Goal: Book appointment/travel/reservation

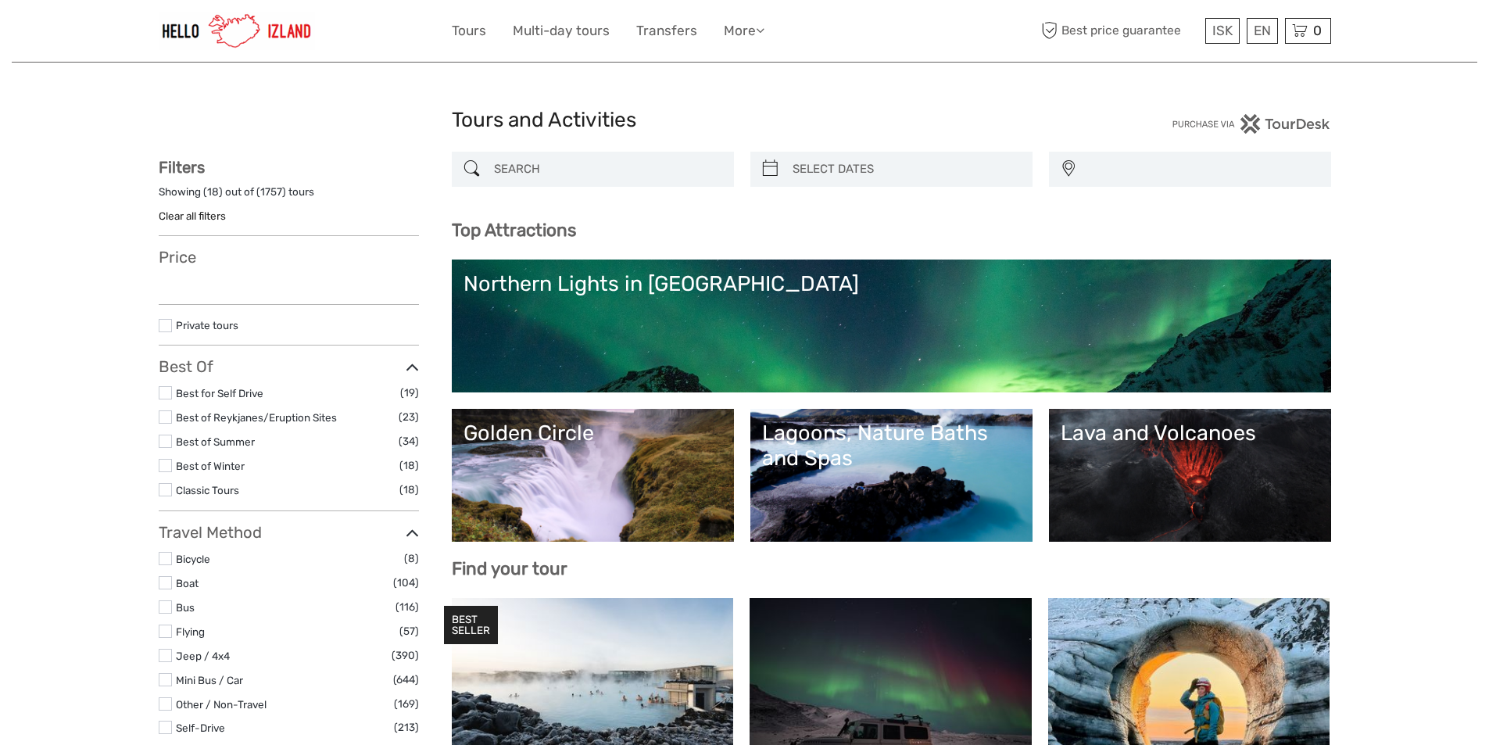
click at [643, 287] on div "Northern Lights in Iceland" at bounding box center [891, 283] width 856 height 25
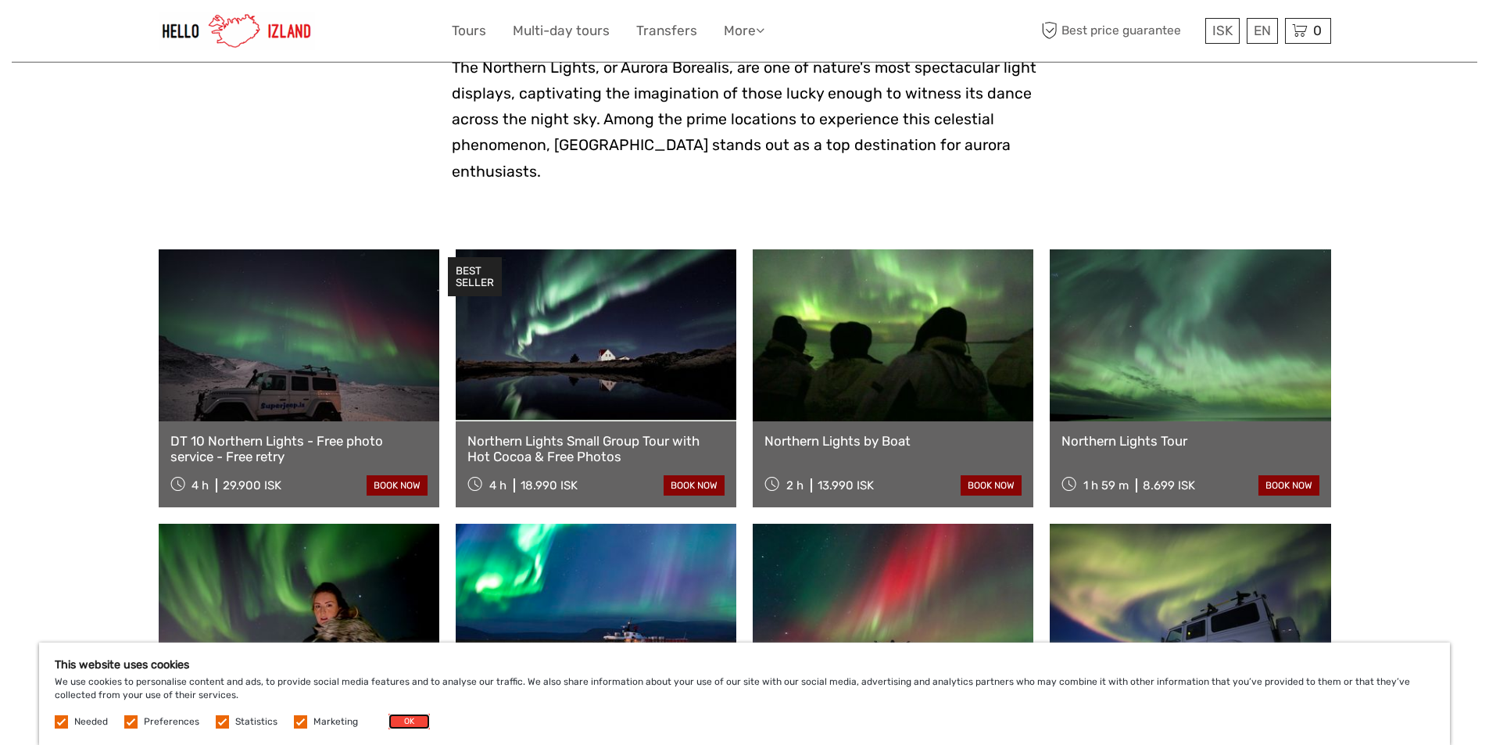
click at [398, 720] on button "OK" at bounding box center [408, 722] width 41 height 16
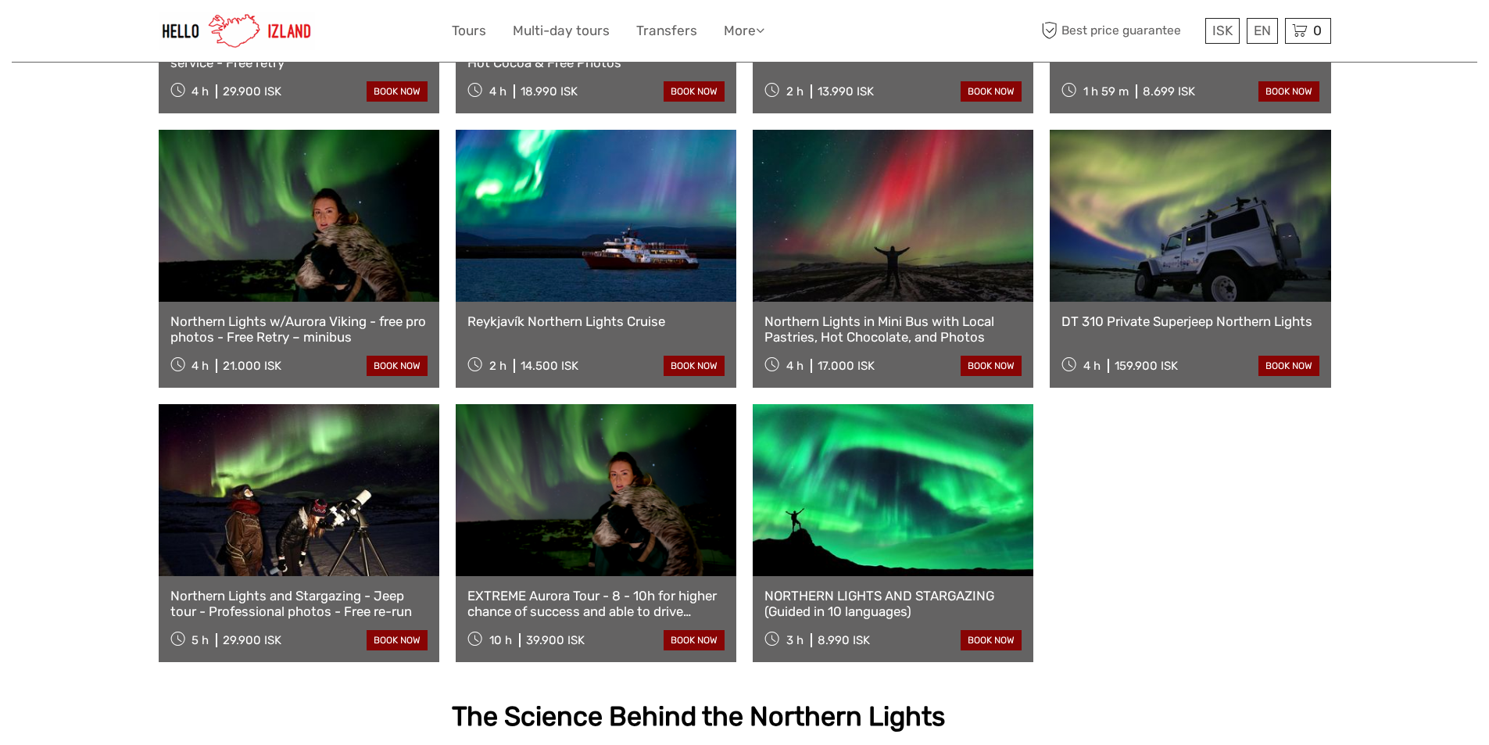
scroll to position [547, 0]
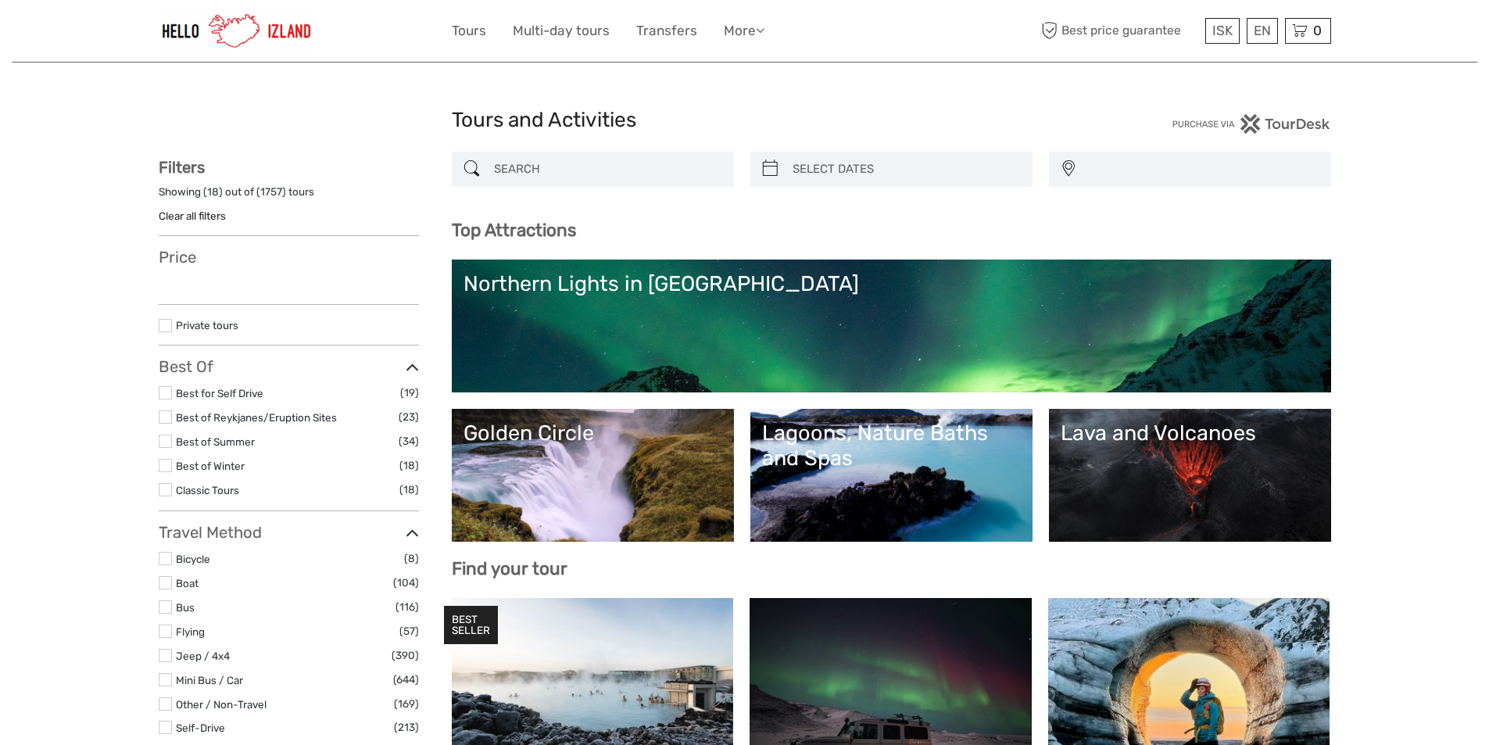
select select
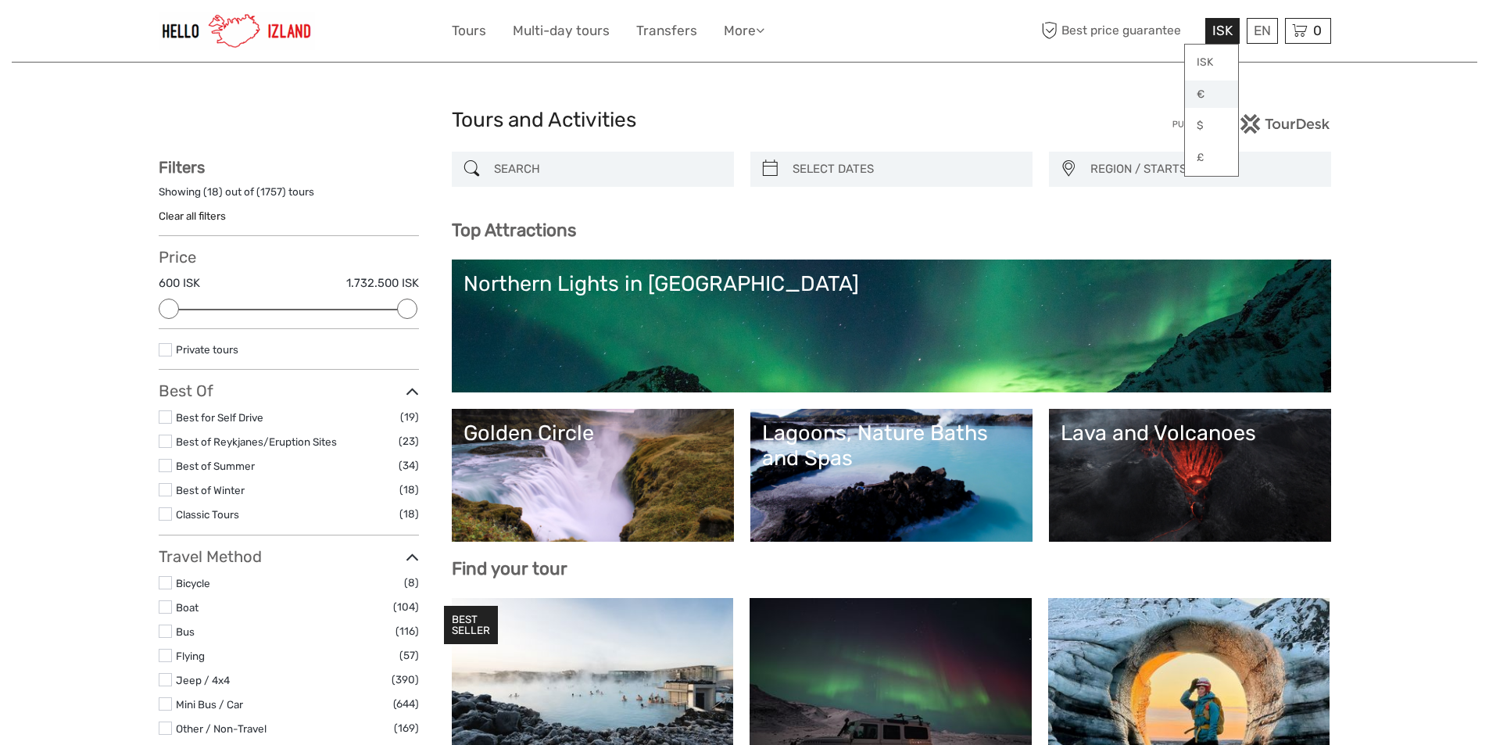
click at [1204, 91] on link "€" at bounding box center [1211, 94] width 53 height 28
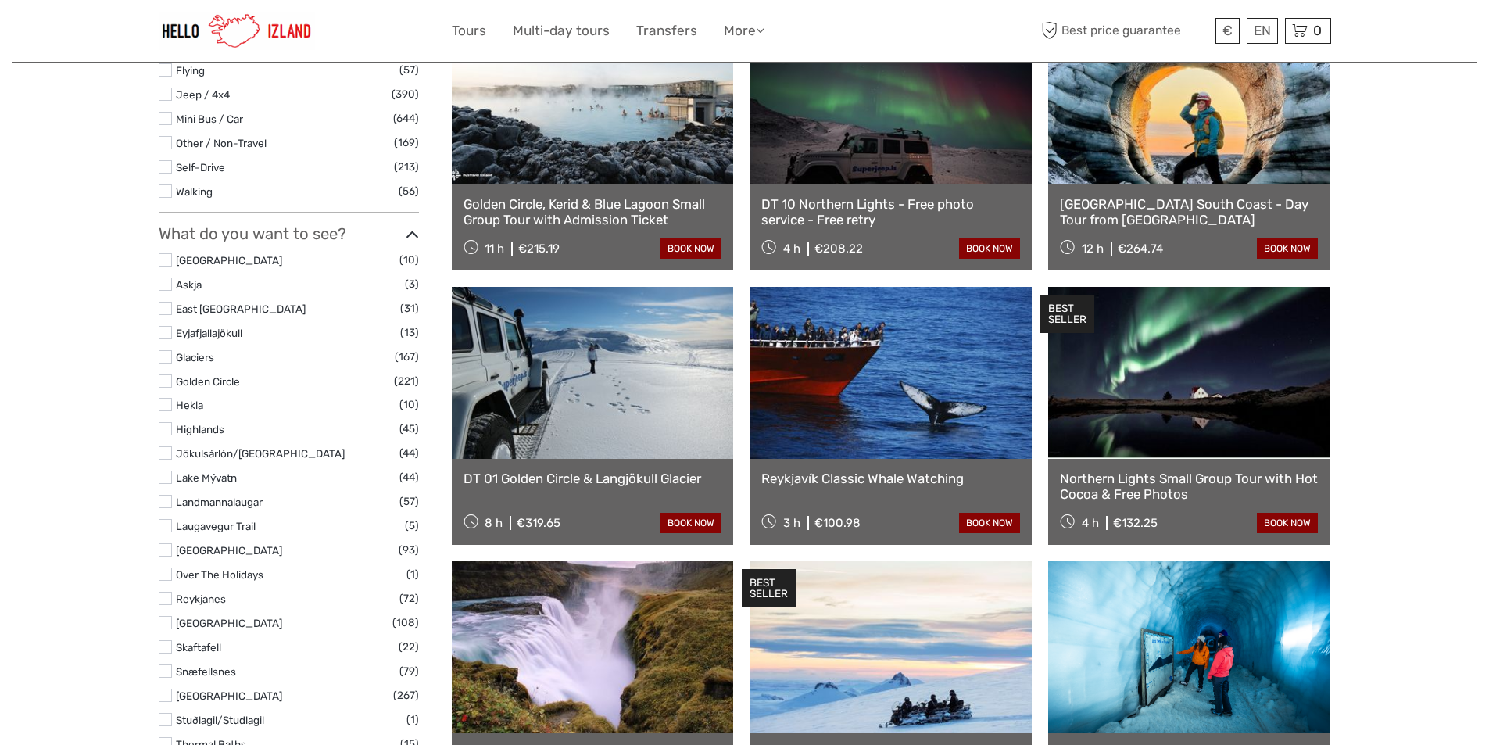
scroll to position [625, 0]
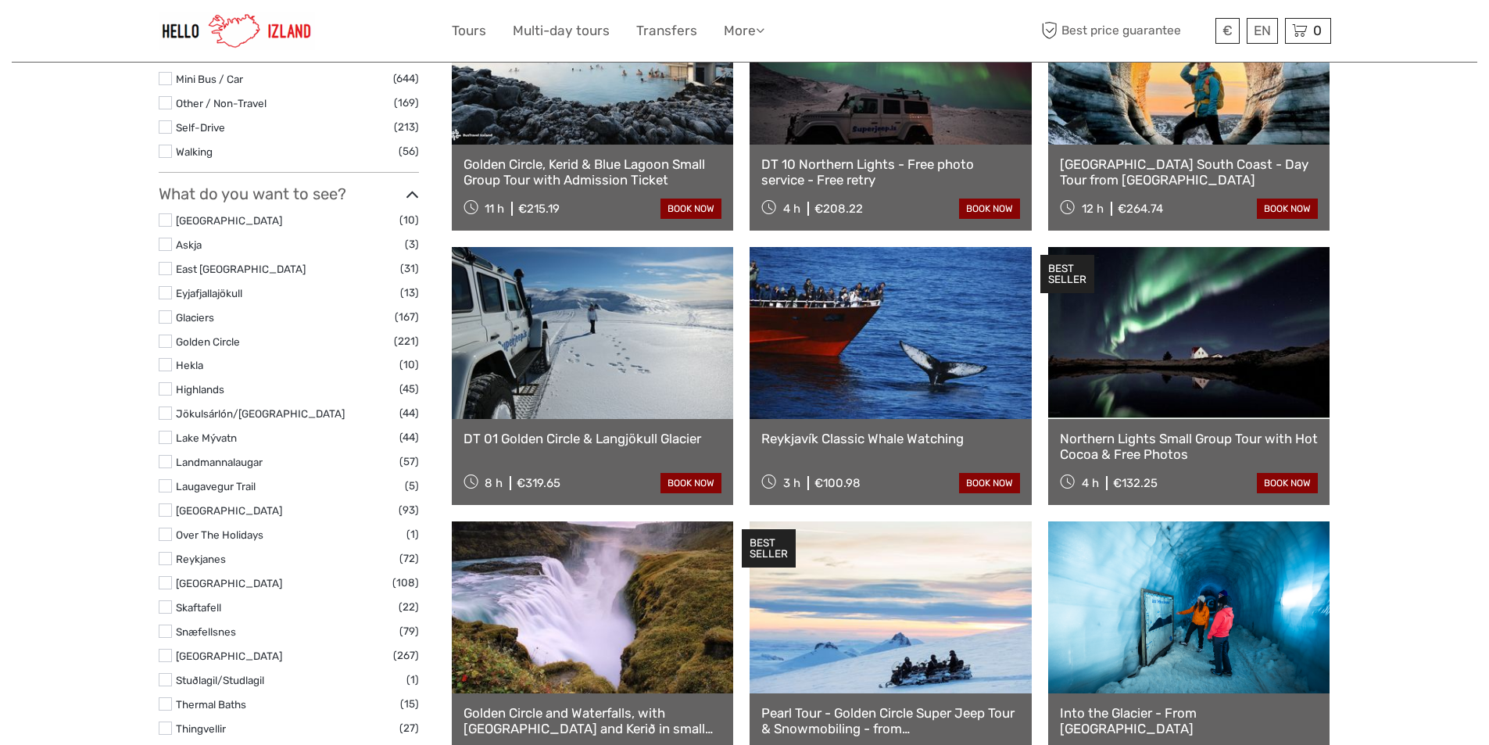
click at [918, 327] on link at bounding box center [890, 333] width 282 height 172
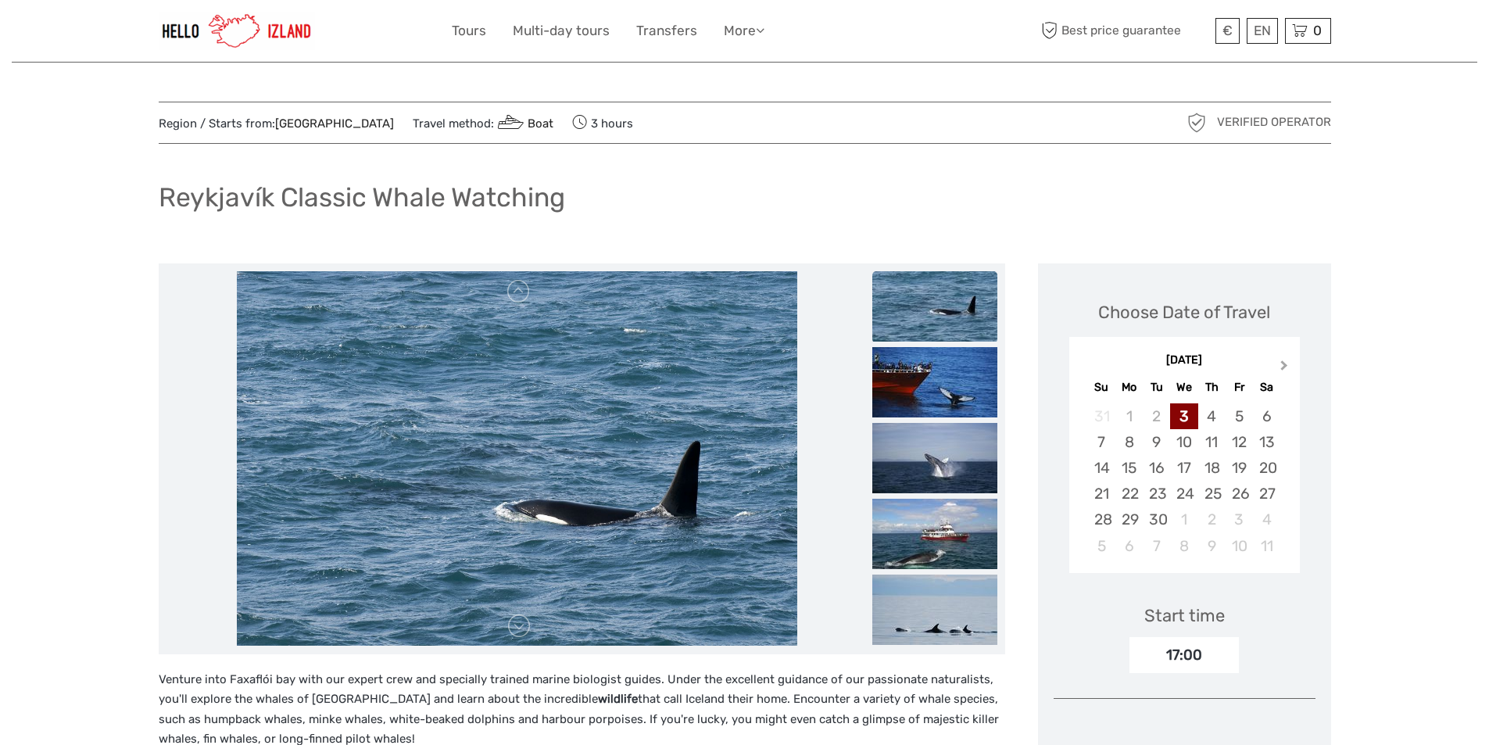
click at [1275, 363] on button "Next Month" at bounding box center [1285, 368] width 25 height 25
click at [1214, 438] on div "9" at bounding box center [1211, 442] width 27 height 26
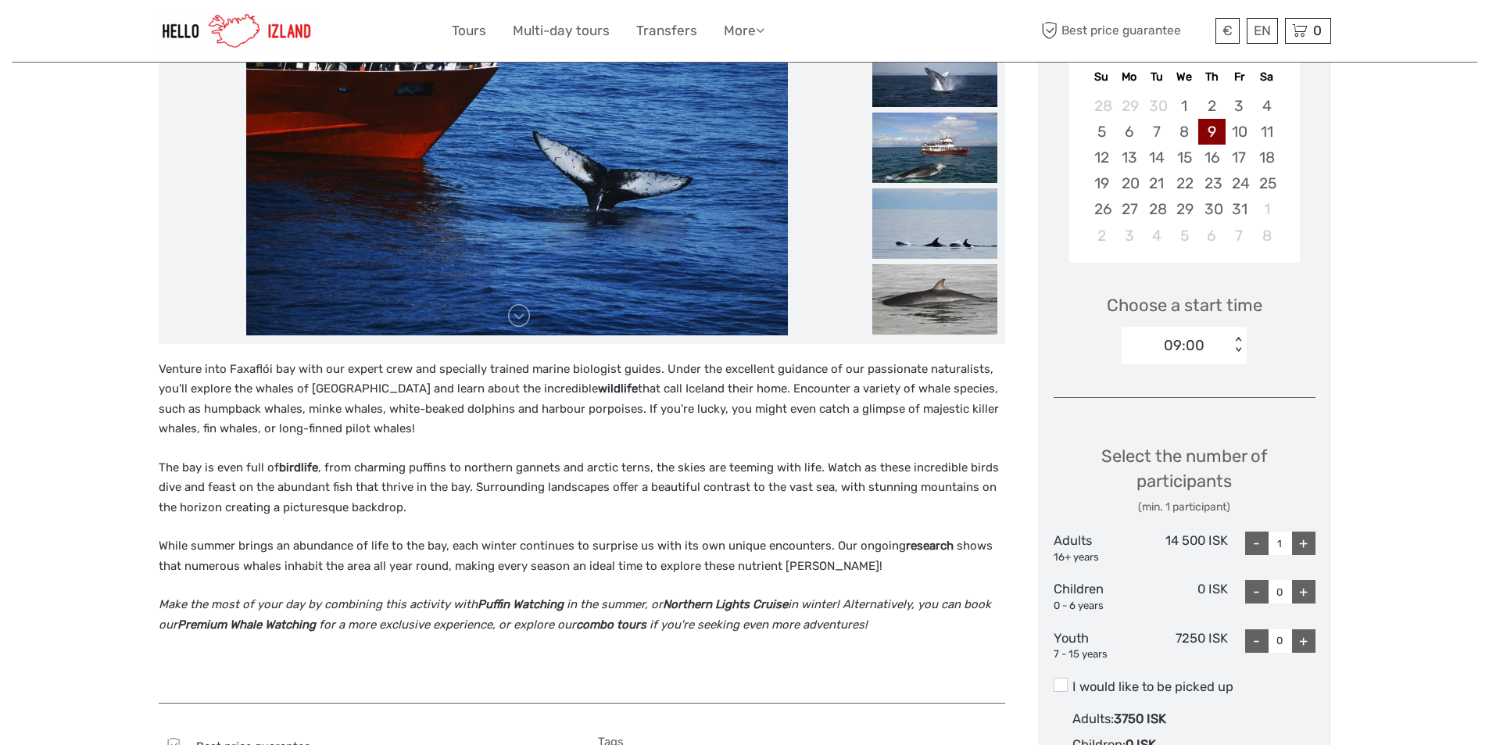
scroll to position [78, 0]
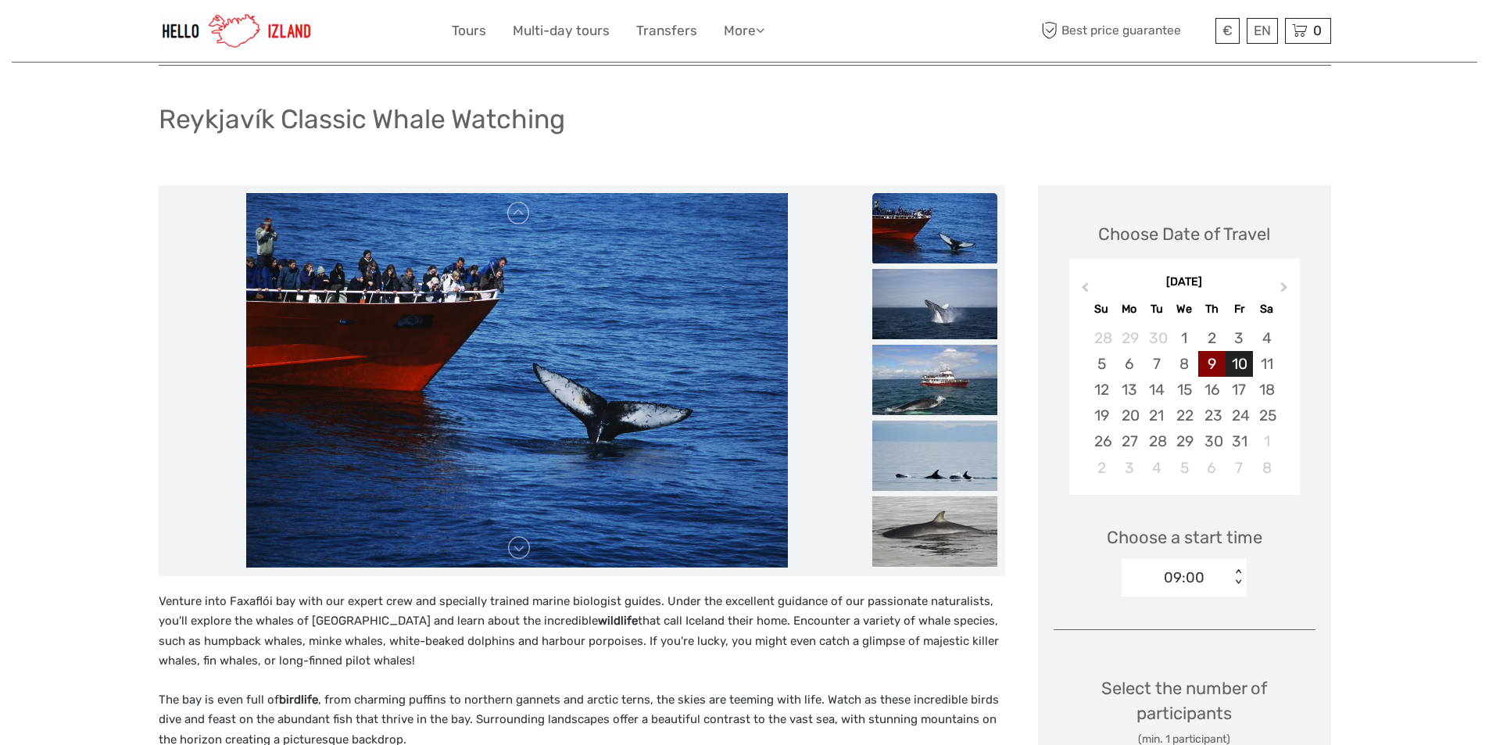
click at [1239, 363] on div "10" at bounding box center [1238, 364] width 27 height 26
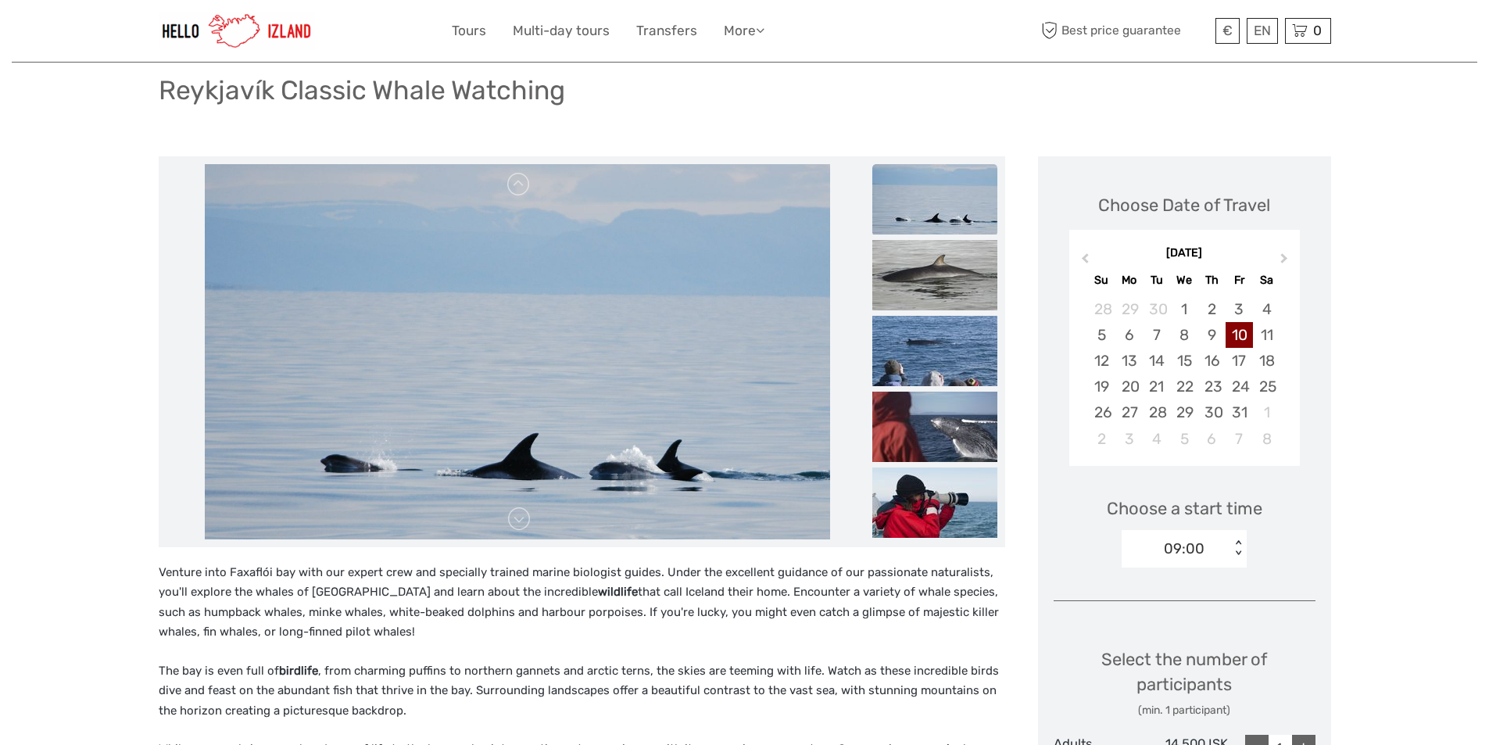
scroll to position [0, 0]
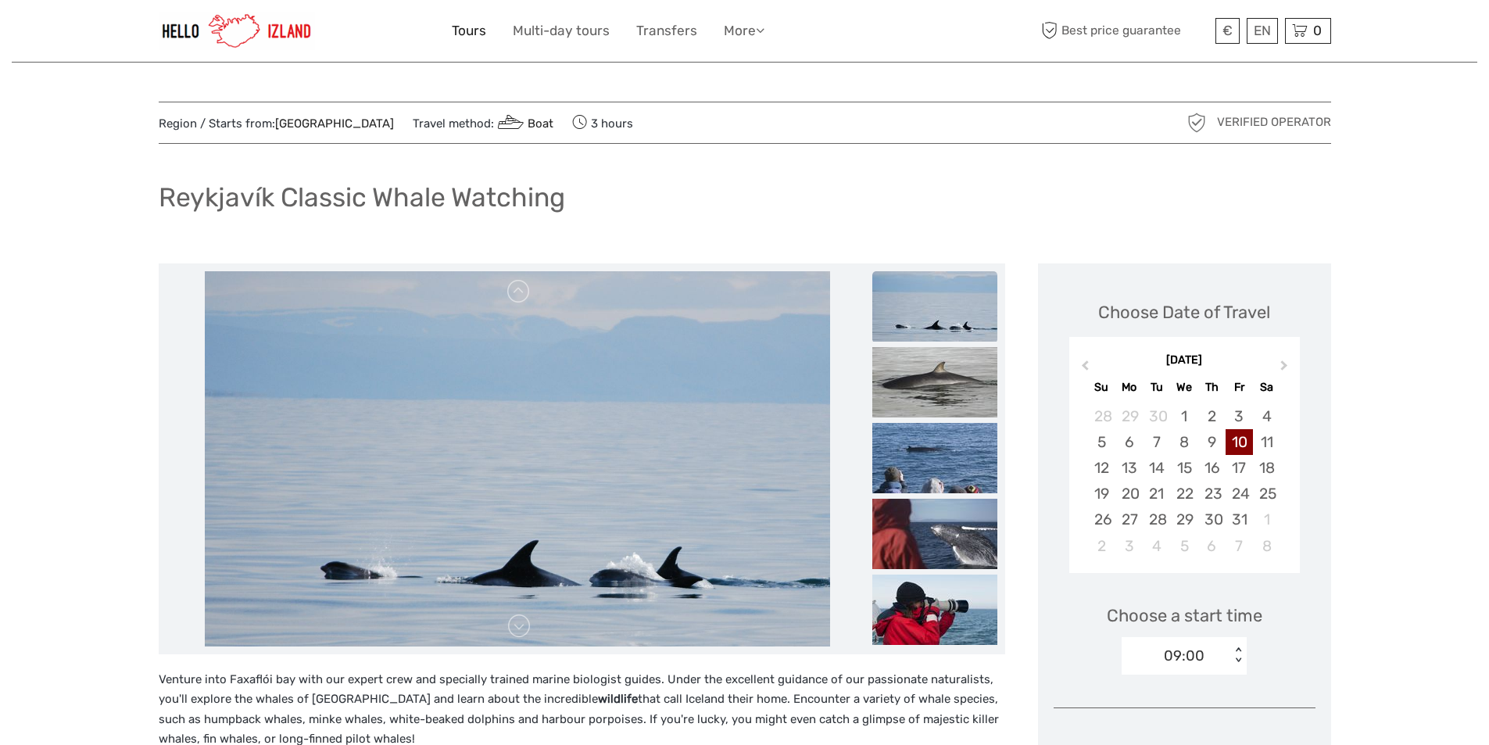
click at [473, 22] on link "Tours" at bounding box center [469, 31] width 34 height 23
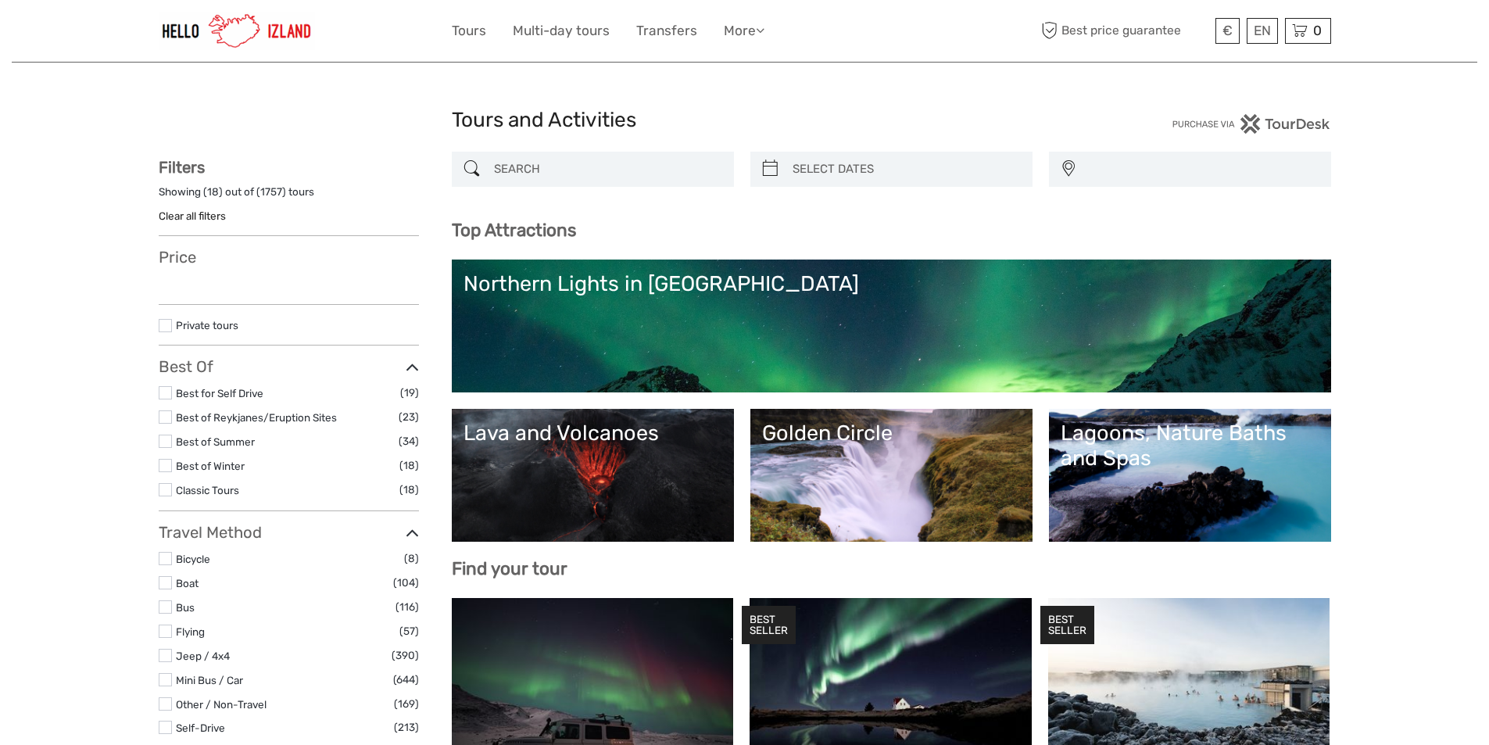
select select
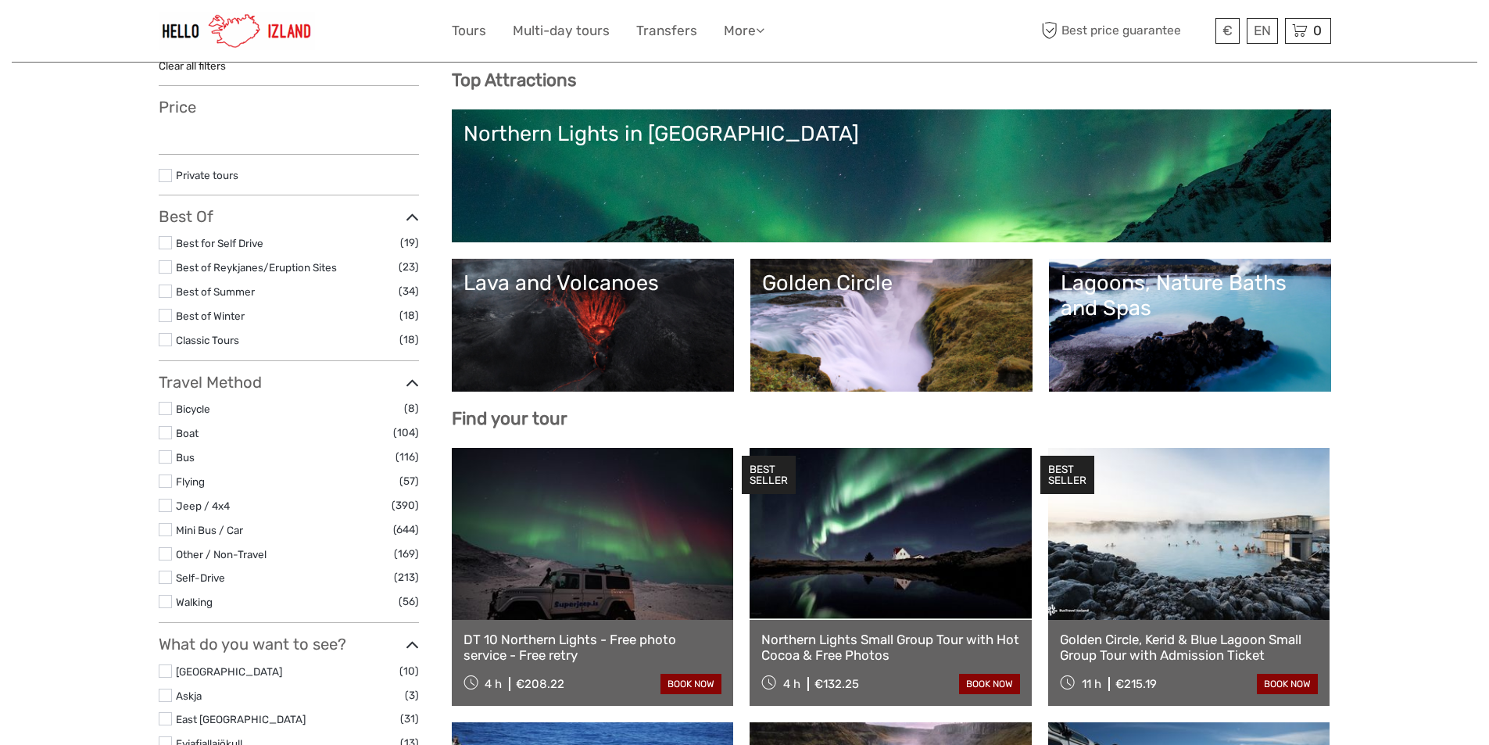
scroll to position [156, 0]
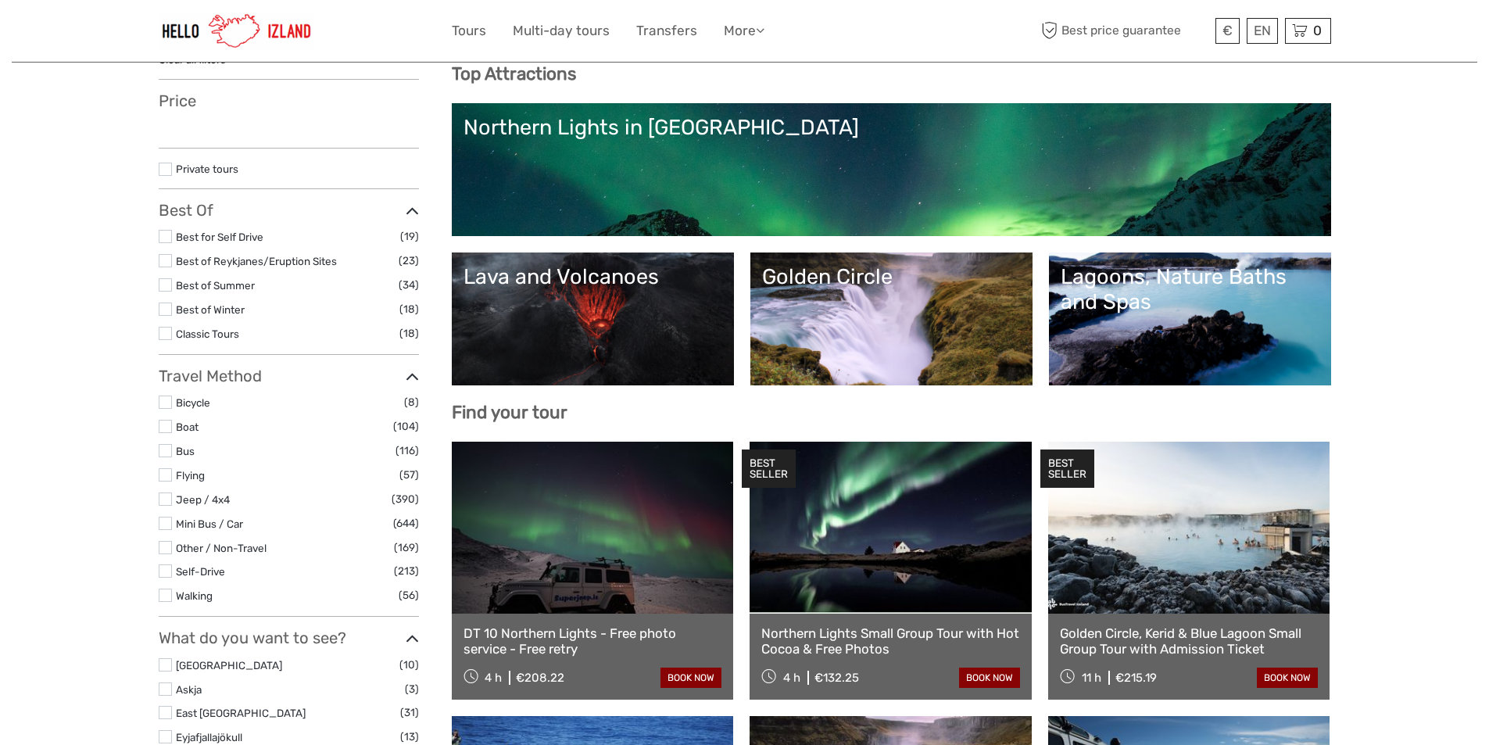
select select
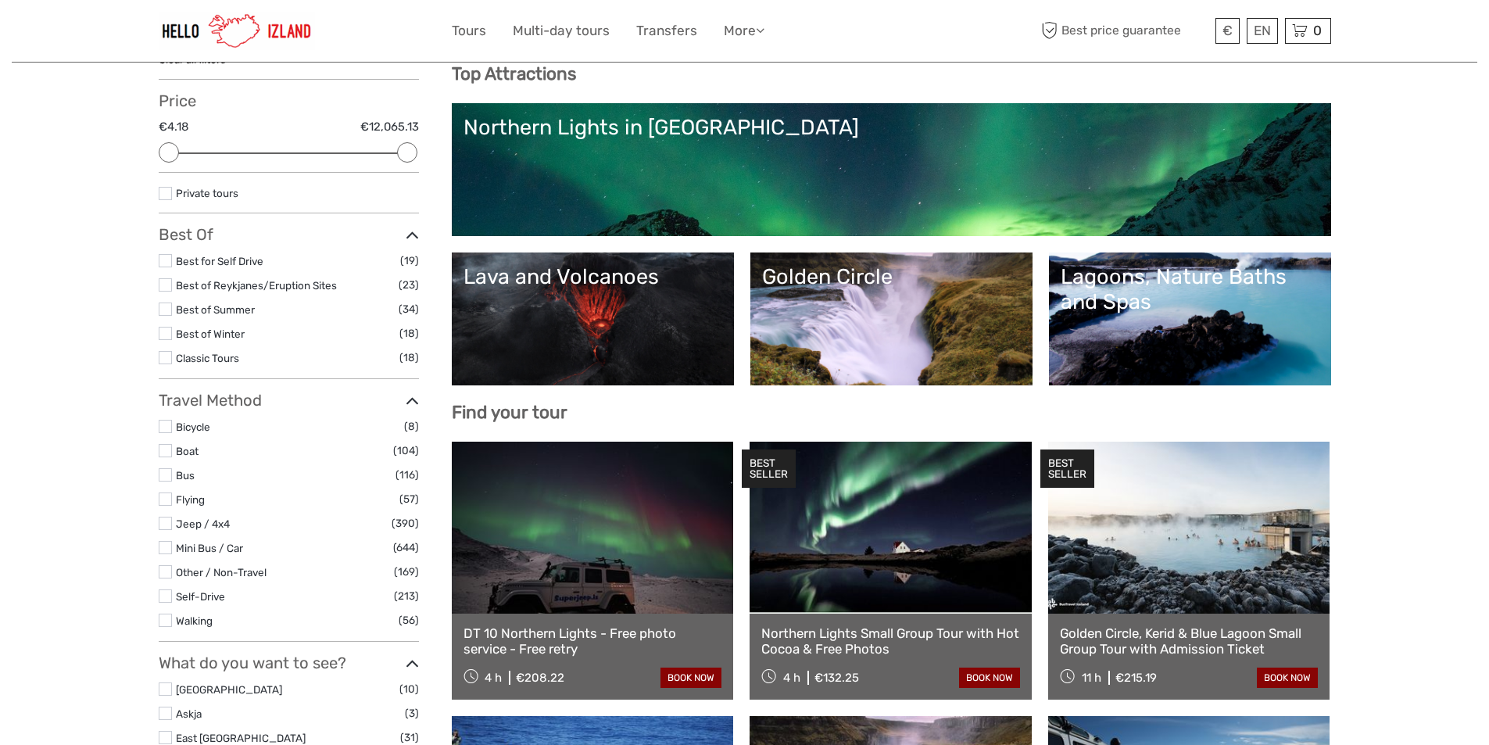
scroll to position [0, 0]
click at [932, 341] on link "Golden Circle" at bounding box center [891, 318] width 259 height 109
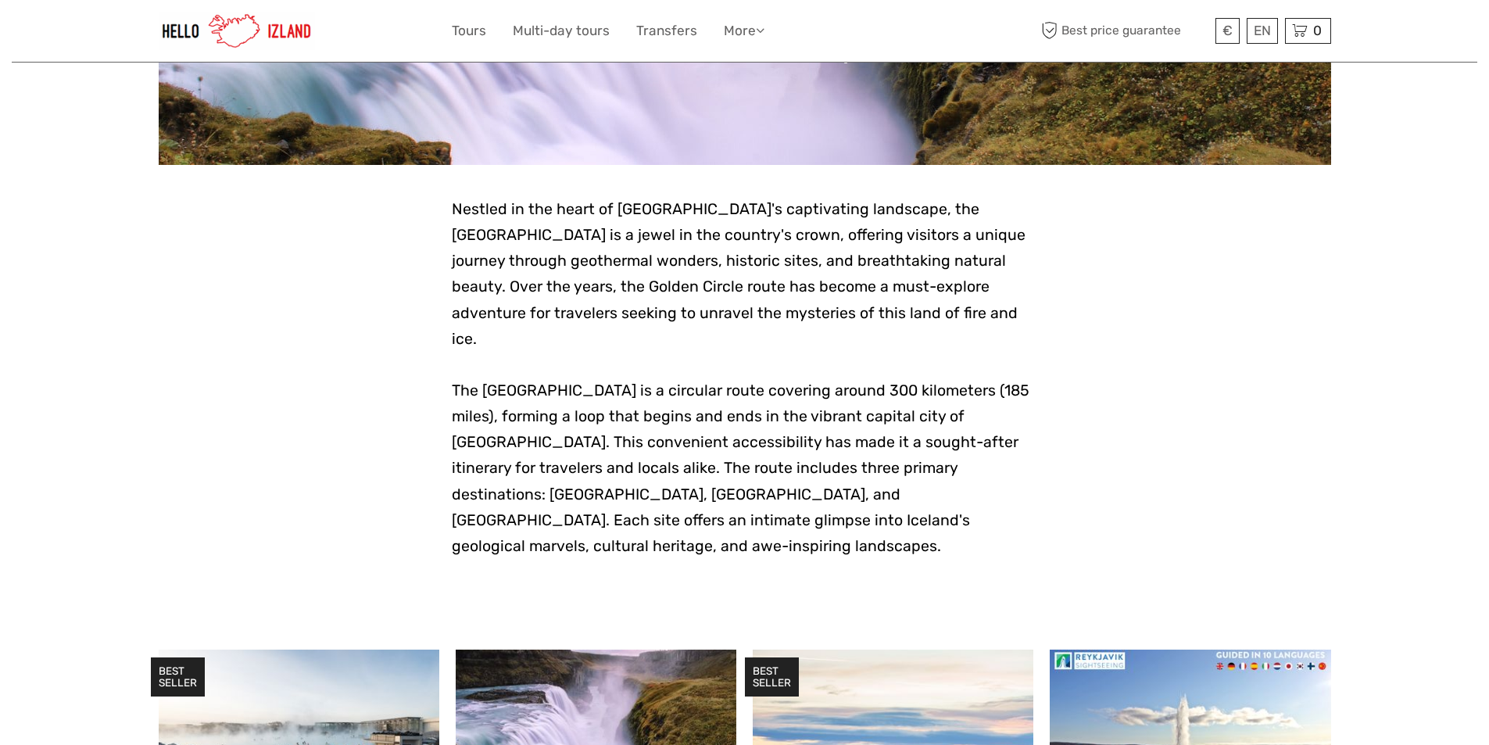
scroll to position [391, 0]
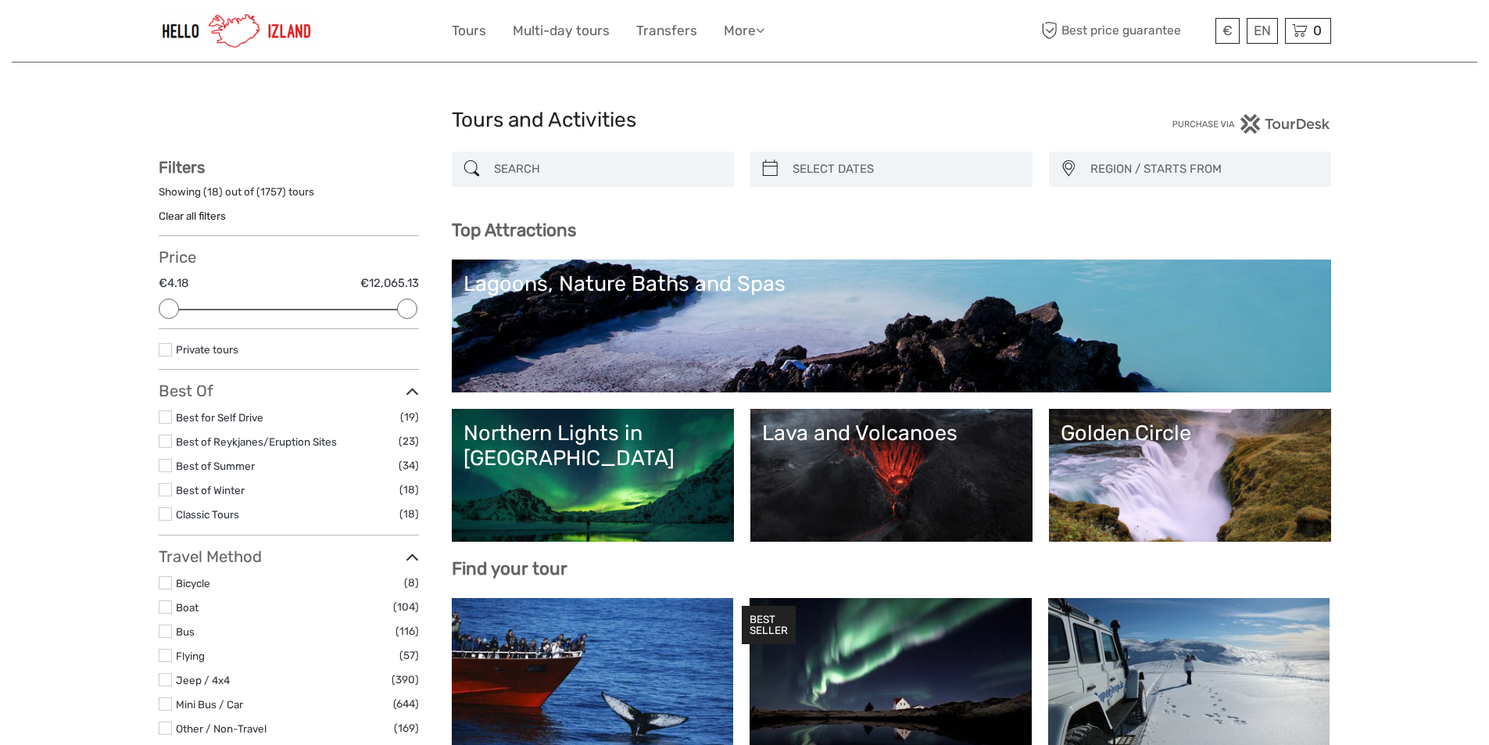
select select
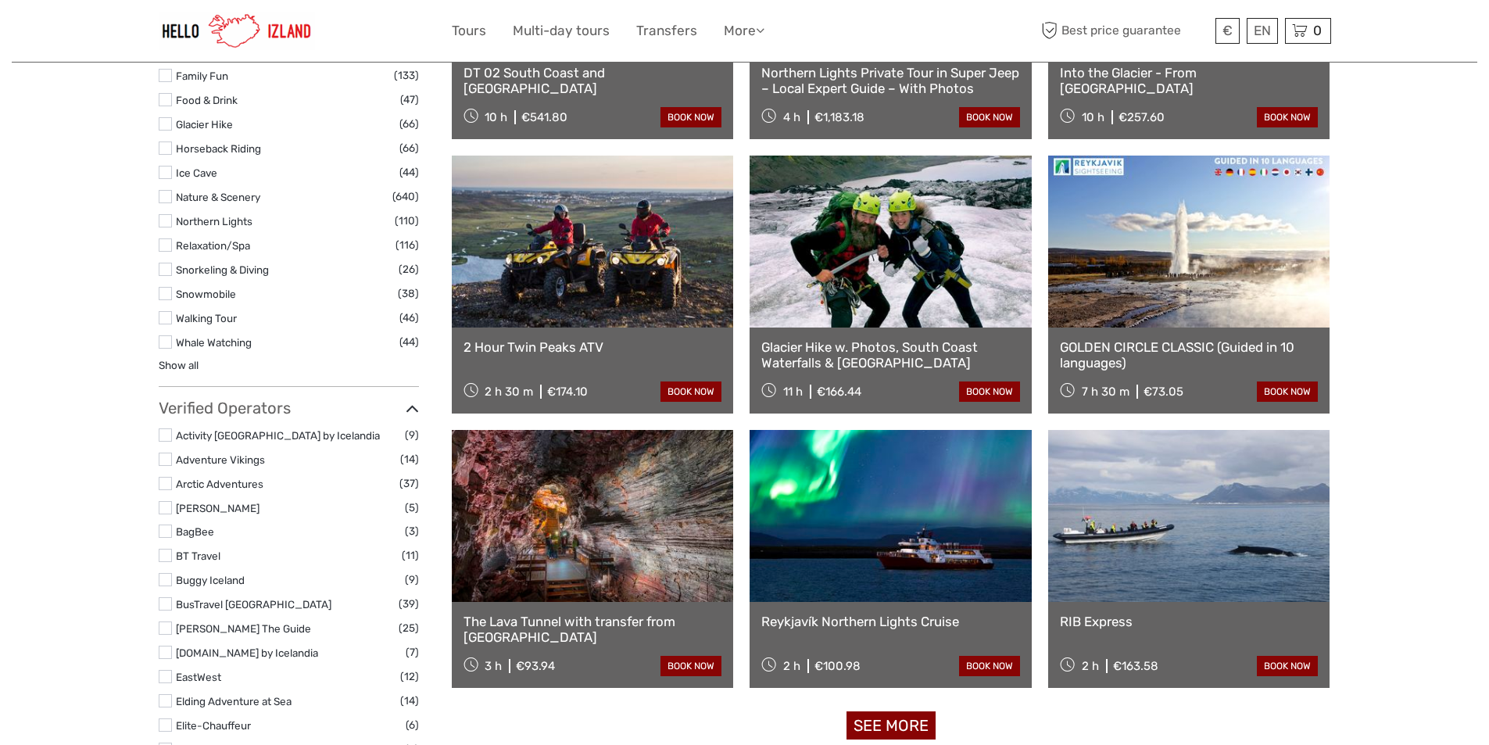
scroll to position [1563, 0]
